Goal: Information Seeking & Learning: Learn about a topic

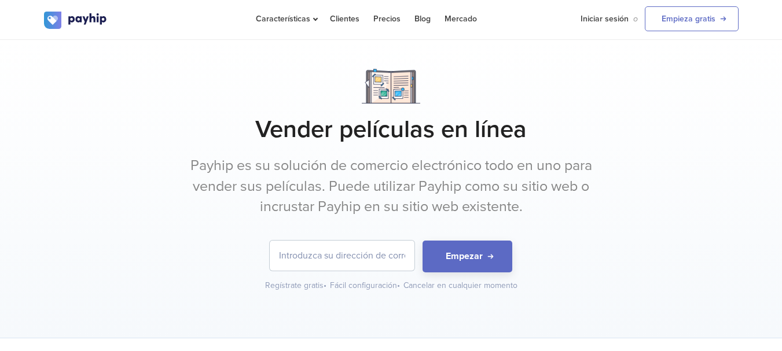
drag, startPoint x: 0, startPoint y: 0, endPoint x: 346, endPoint y: 263, distance: 434.8
click at [346, 263] on input "email" at bounding box center [342, 256] width 145 height 30
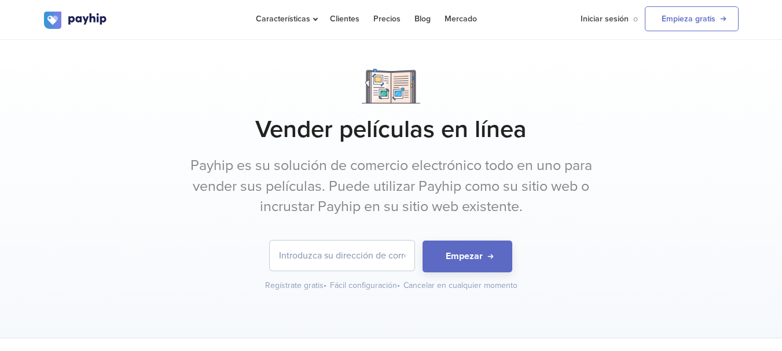
click at [346, 263] on input "email" at bounding box center [342, 256] width 145 height 30
drag, startPoint x: 346, startPoint y: 263, endPoint x: 290, endPoint y: 224, distance: 68.2
click at [290, 224] on div "Vender películas en línea Payhip es su solución de comercio electrónico todo en…" at bounding box center [391, 180] width 694 height 223
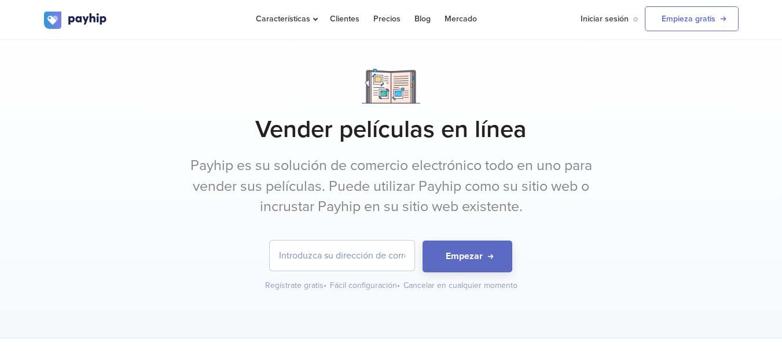
click at [340, 252] on input "email" at bounding box center [342, 256] width 145 height 30
